Goal: Information Seeking & Learning: Learn about a topic

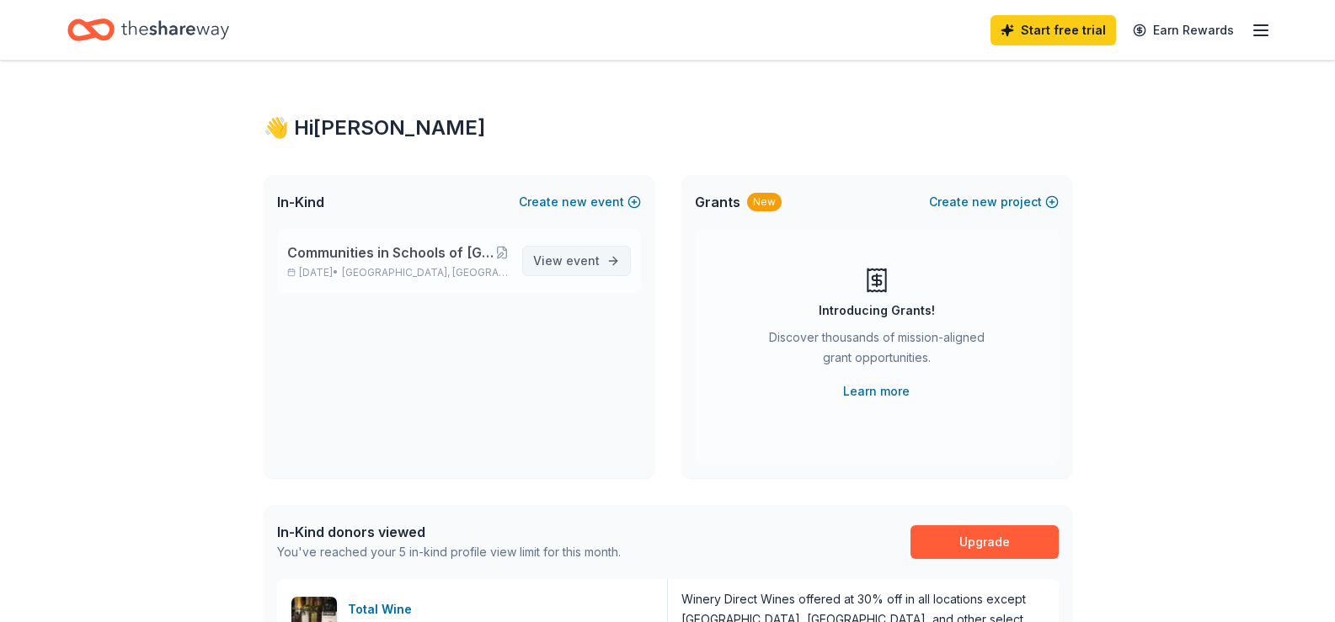
click at [582, 248] on link "View event" at bounding box center [576, 261] width 109 height 30
click at [580, 262] on span "event" at bounding box center [583, 260] width 34 height 14
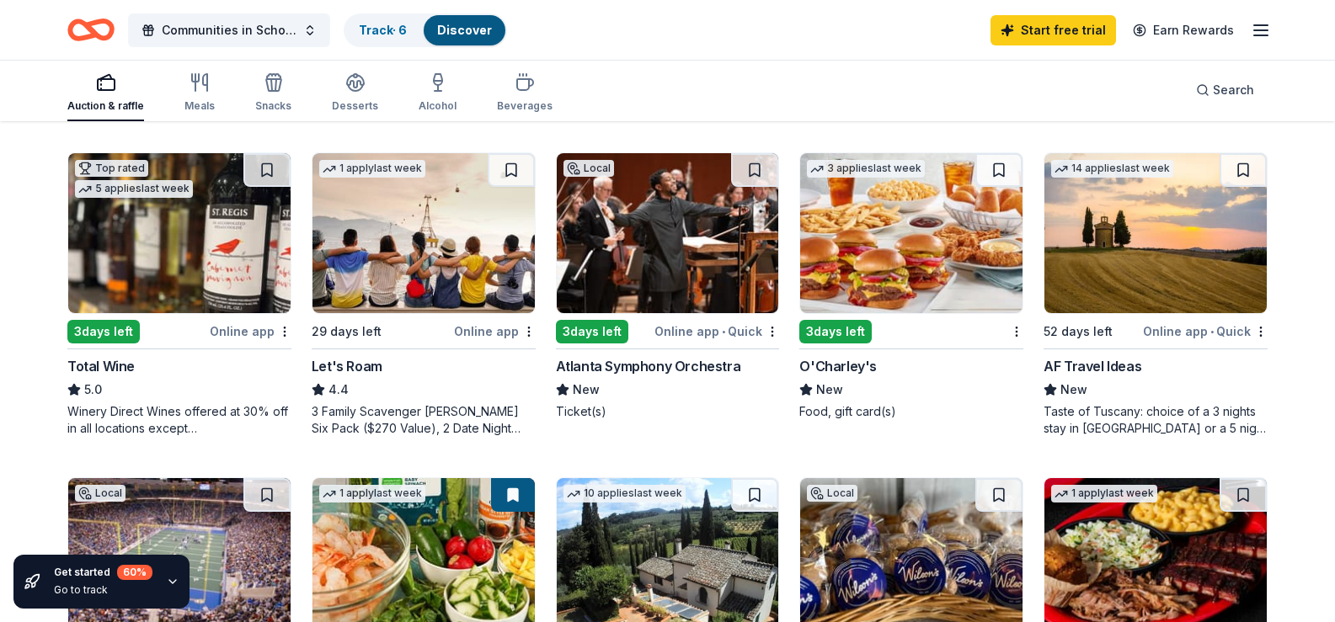
scroll to position [892, 0]
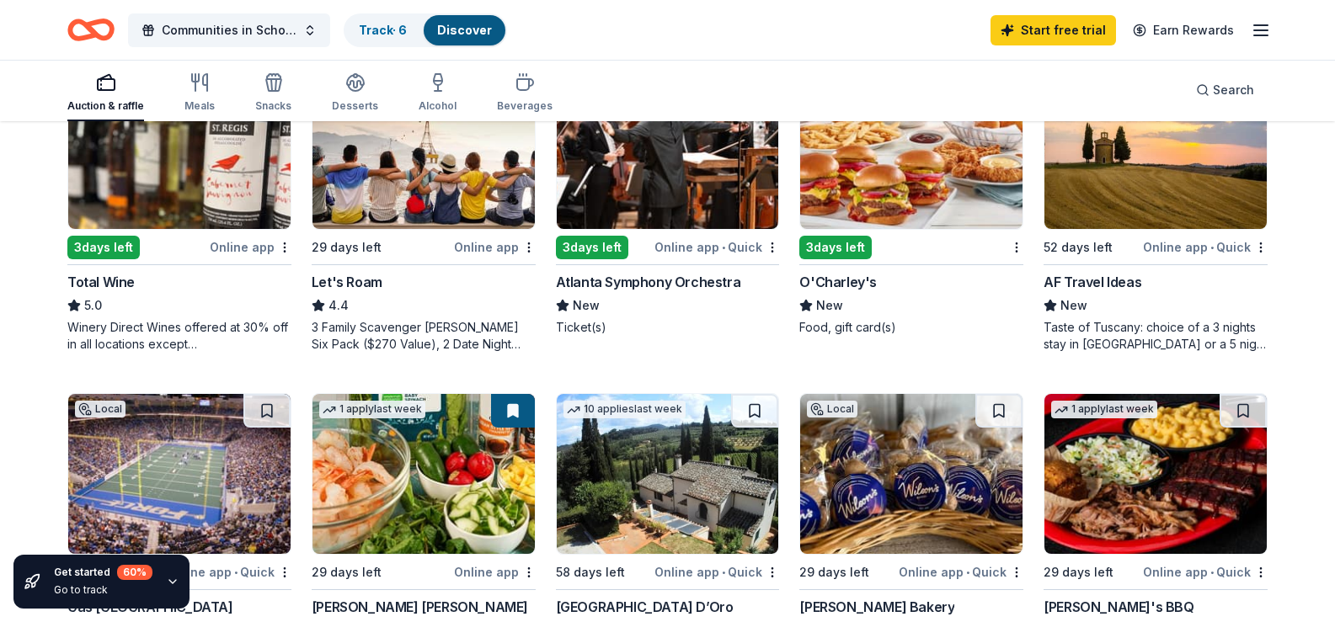
click at [842, 229] on img at bounding box center [911, 149] width 222 height 160
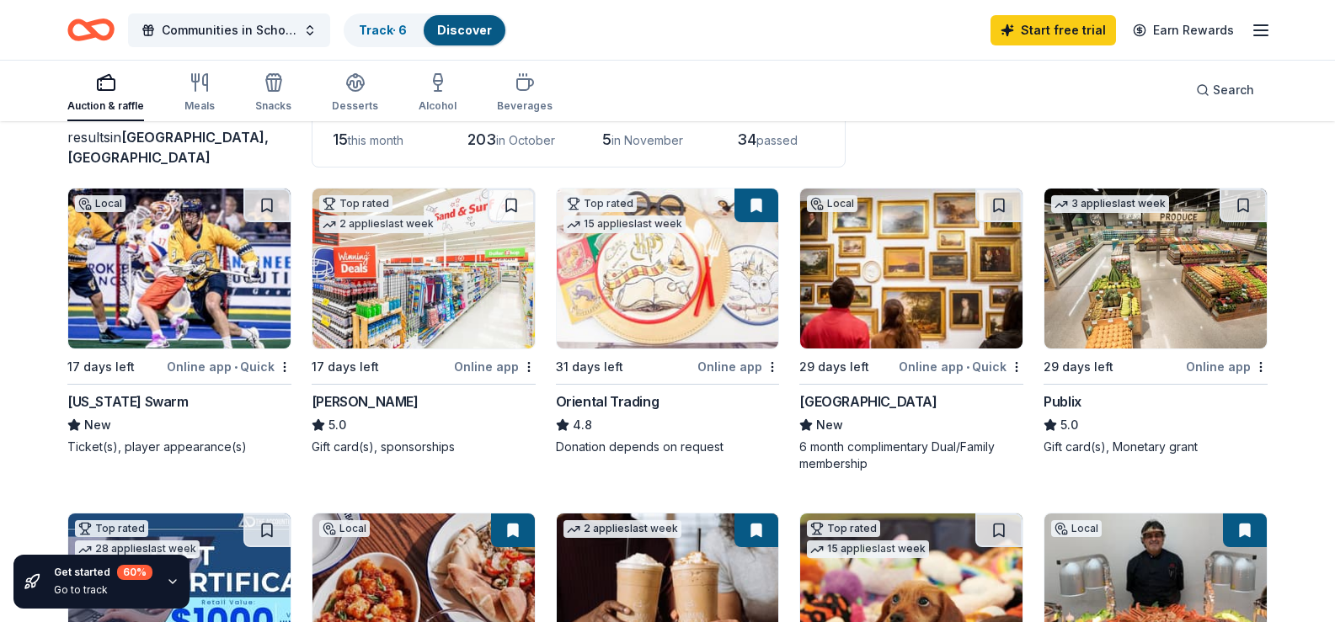
scroll to position [195, 0]
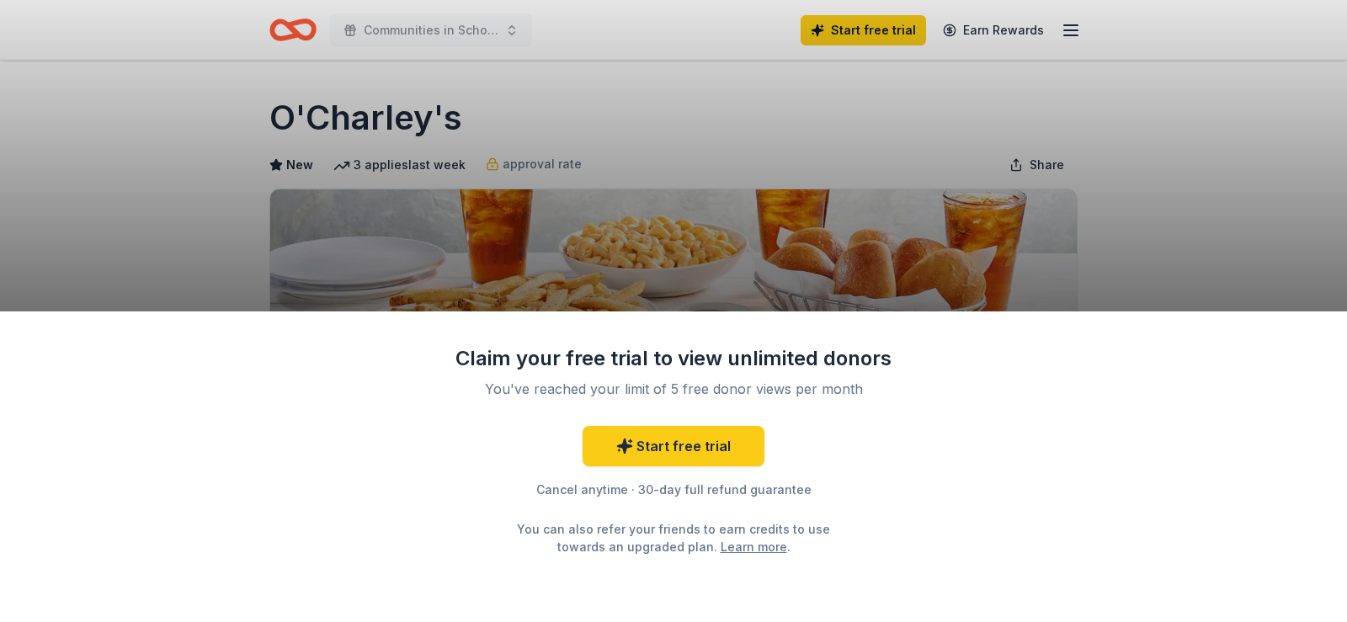
click at [1161, 147] on div "Claim your free trial to view unlimited donors You've reached your limit of 5 f…" at bounding box center [673, 311] width 1347 height 622
